Goal: Information Seeking & Learning: Learn about a topic

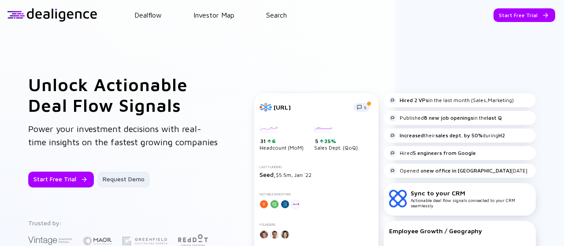
click at [286, 11] on link "Search" at bounding box center [276, 15] width 21 height 8
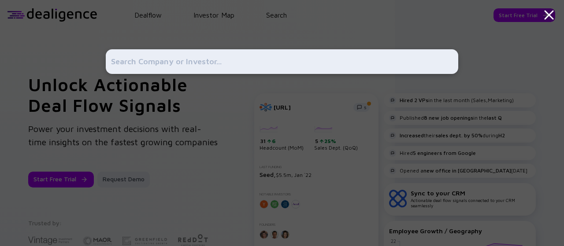
click at [276, 58] on input "text" at bounding box center [282, 62] width 342 height 16
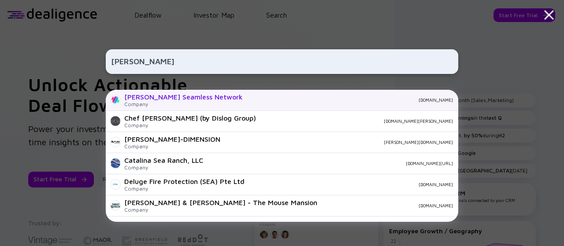
type input "[PERSON_NAME]"
click at [250, 101] on div "[DOMAIN_NAME]" at bounding box center [351, 99] width 203 height 5
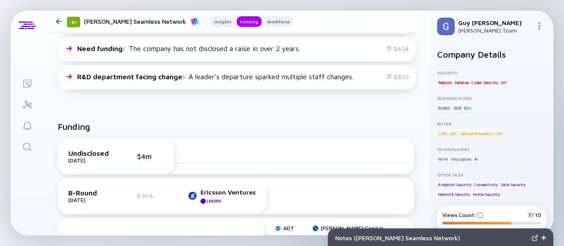
scroll to position [354, 0]
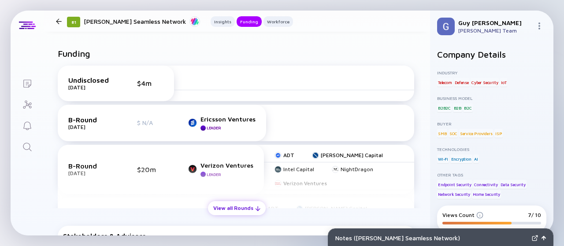
click at [248, 209] on div "View all Rounds" at bounding box center [237, 208] width 58 height 14
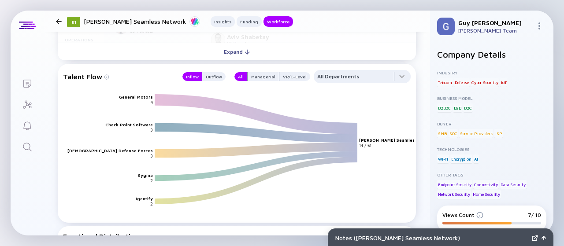
scroll to position [1214, 0]
click at [213, 72] on div "Outflow" at bounding box center [213, 76] width 23 height 9
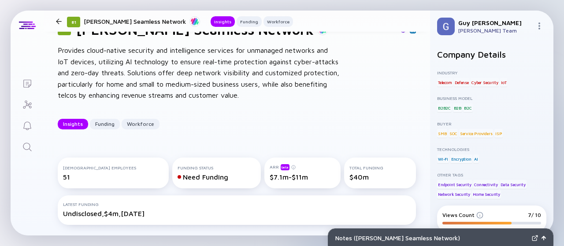
scroll to position [20, 0]
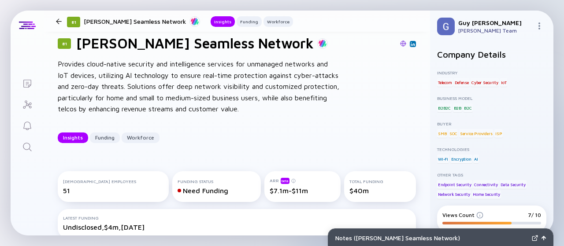
click at [219, 117] on div "81 [PERSON_NAME] Network Provides cloud-native security and intelligence servic…" at bounding box center [237, 89] width 387 height 137
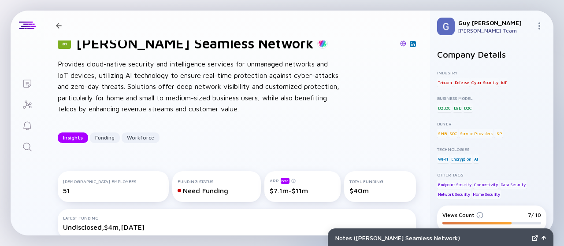
scroll to position [0, 0]
